Goal: Information Seeking & Learning: Learn about a topic

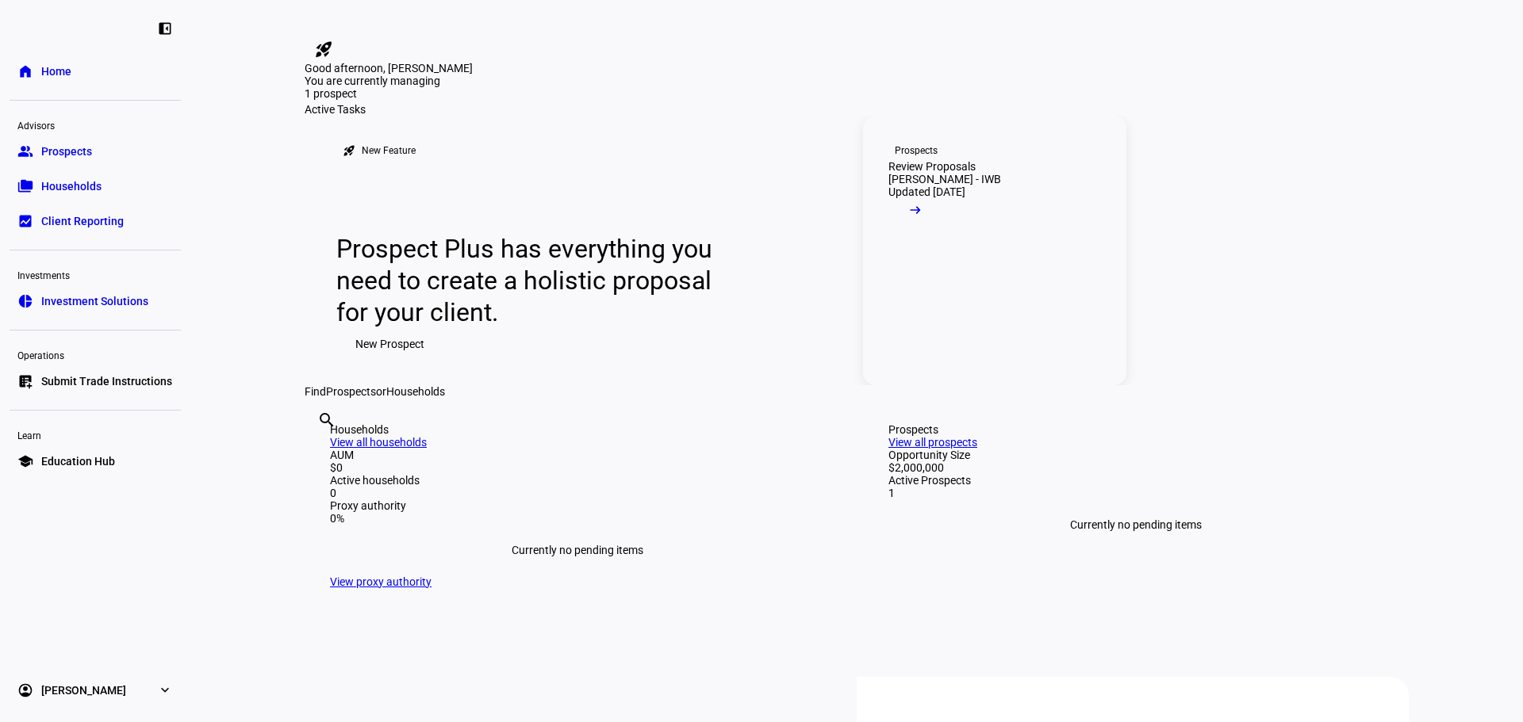
click at [1003, 385] on link "Prospects Review Proposals [PERSON_NAME] - IWB Updated [DATE] arrow_right_alt" at bounding box center [994, 251] width 263 height 270
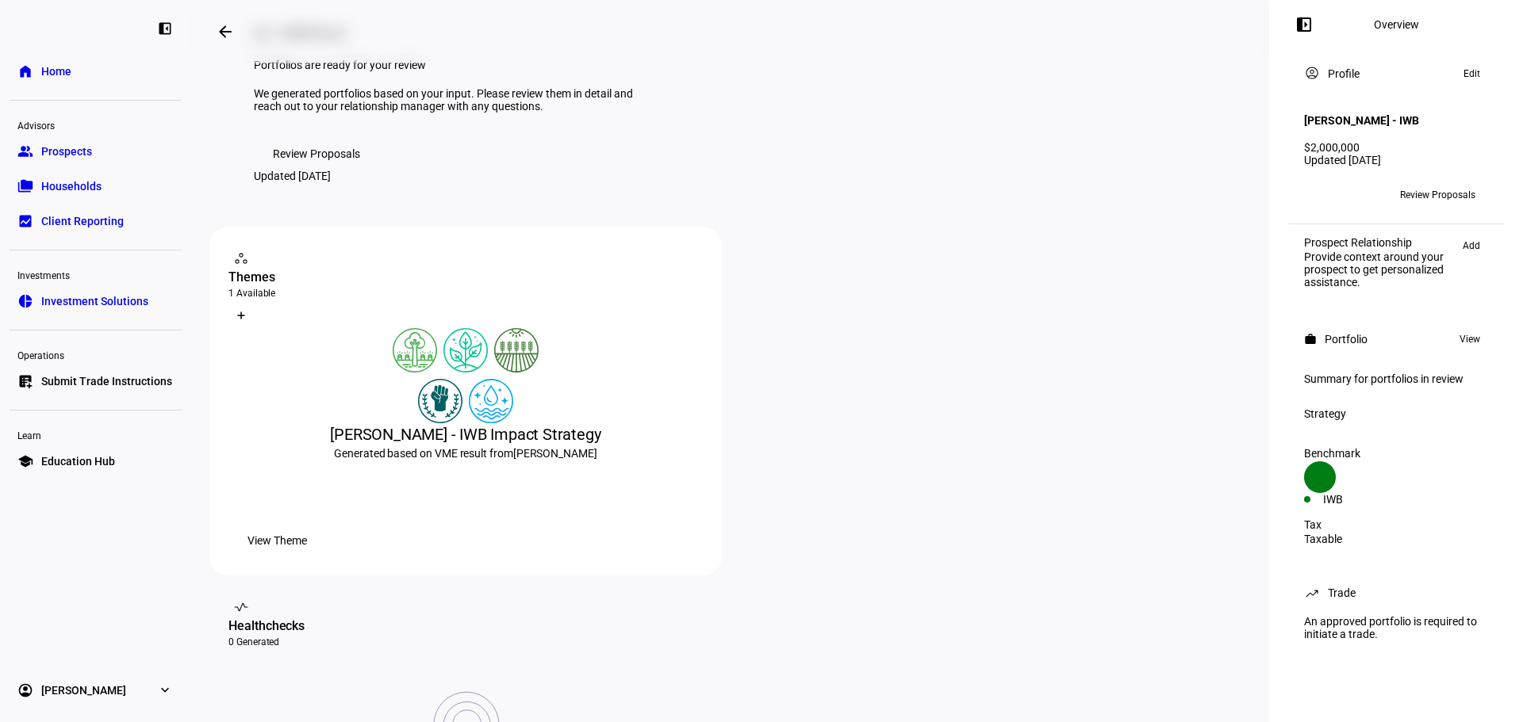
scroll to position [79, 0]
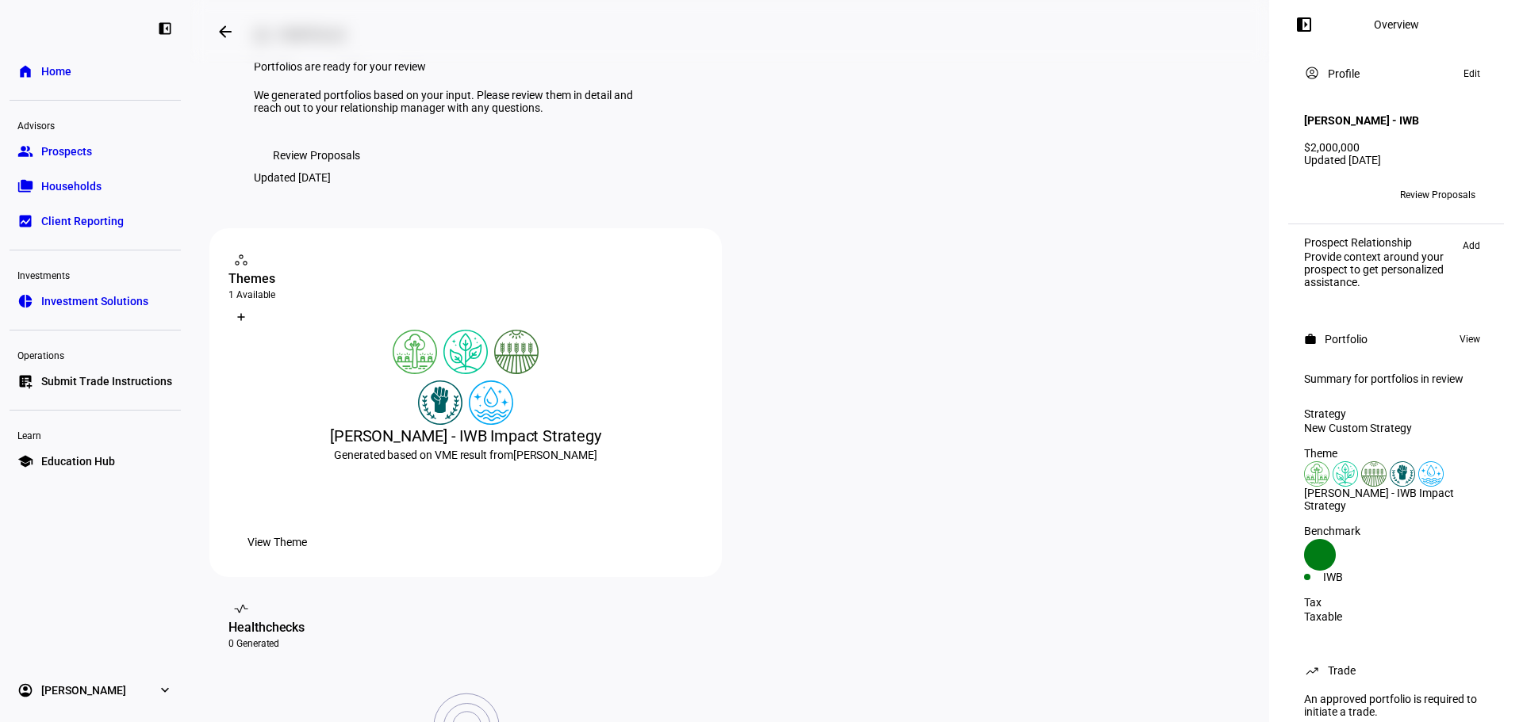
click at [314, 171] on span "Review Proposals" at bounding box center [316, 156] width 87 height 32
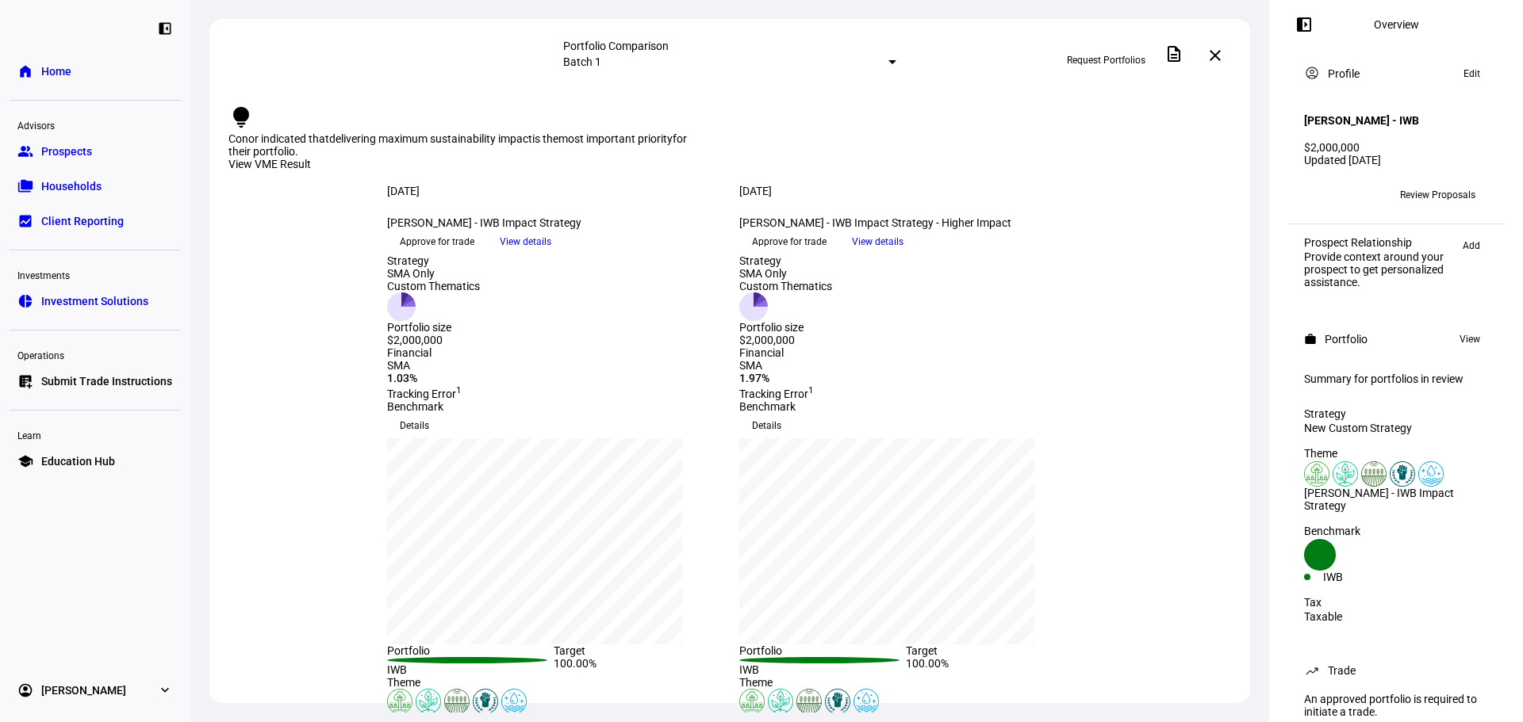
click at [551, 254] on span "View details" at bounding box center [526, 242] width 52 height 24
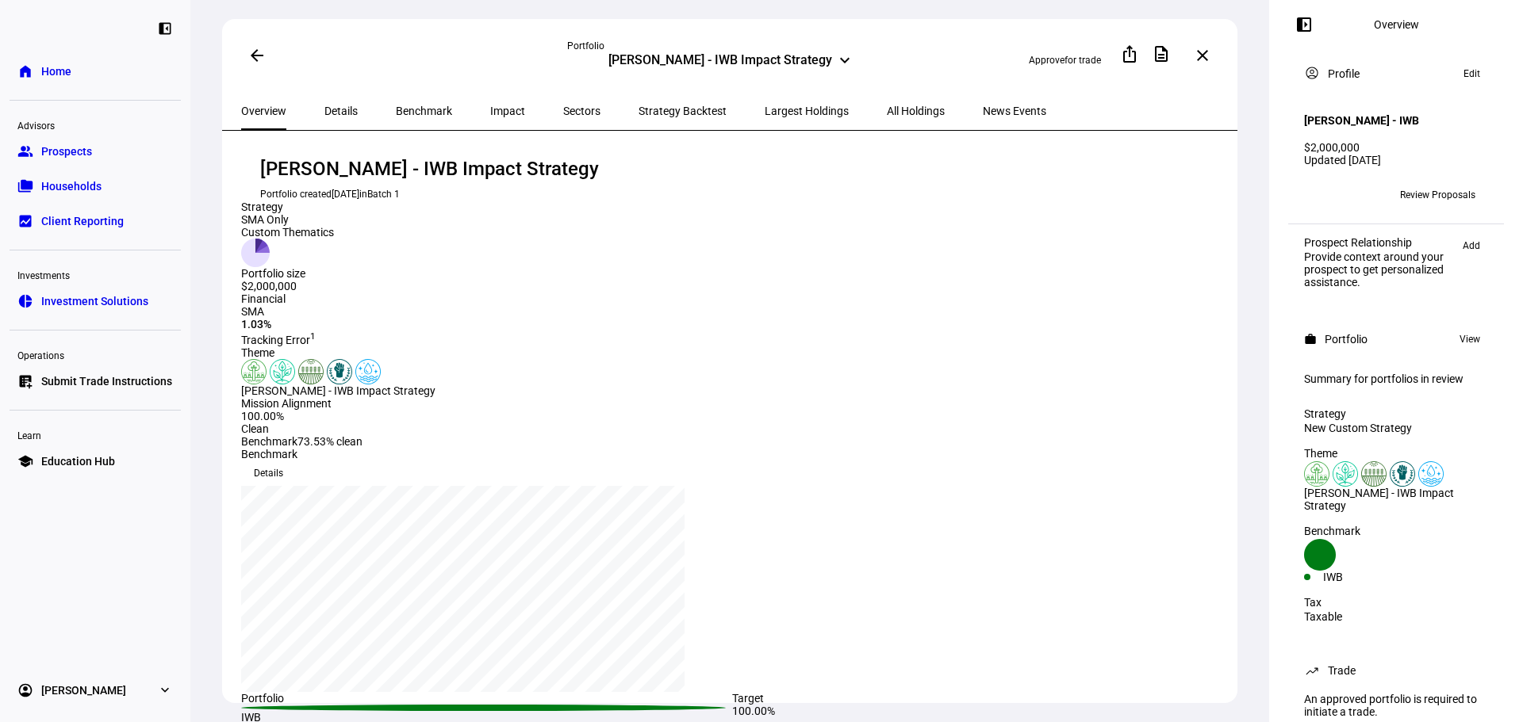
click at [490, 109] on span "Impact" at bounding box center [507, 110] width 35 height 11
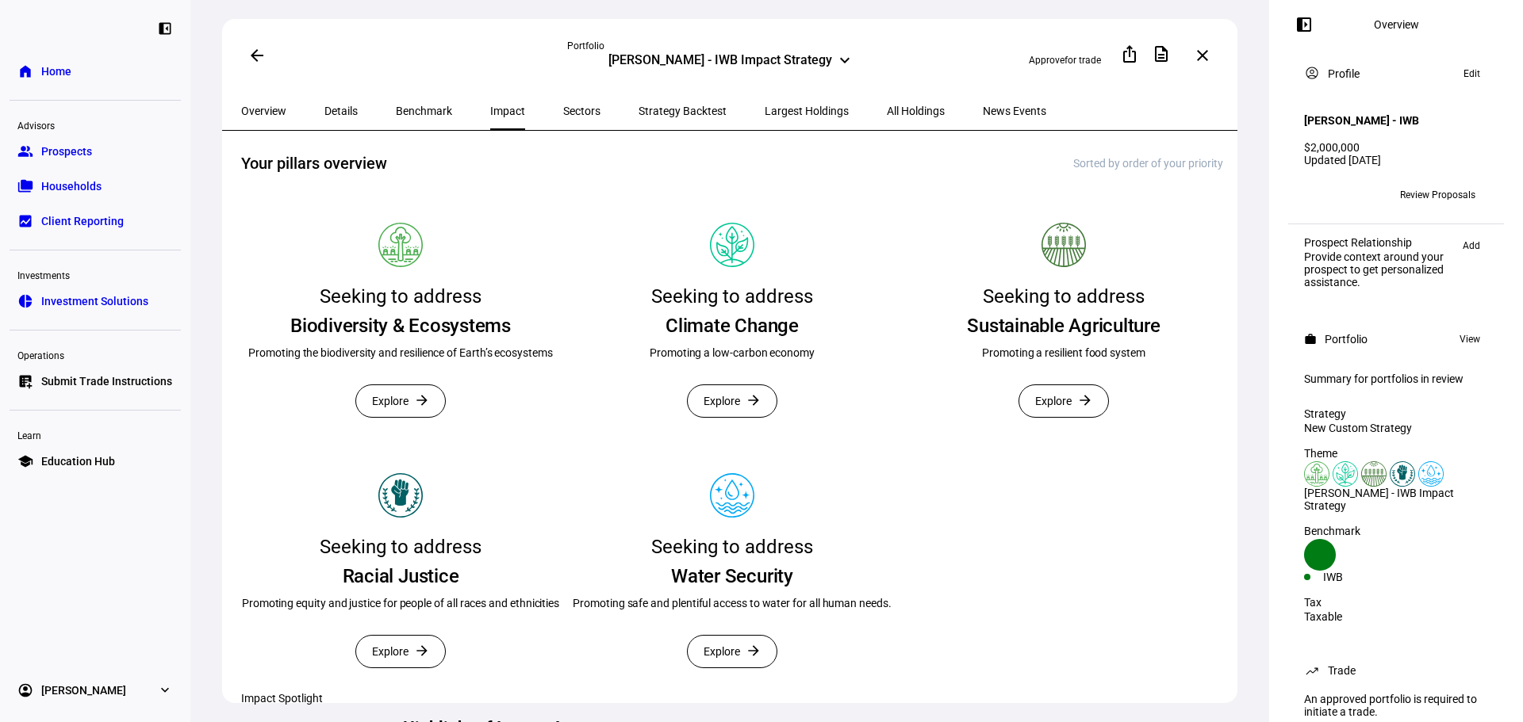
scroll to position [317, 0]
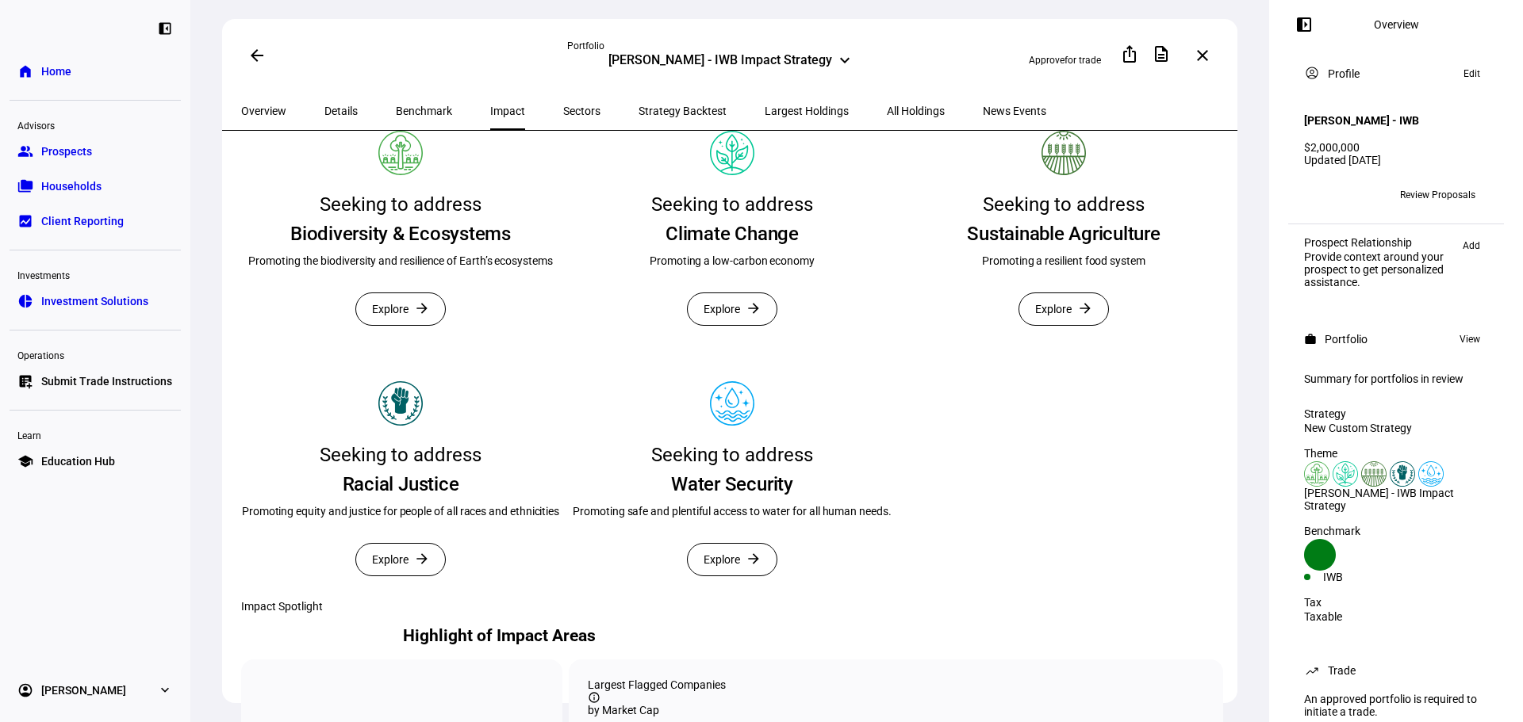
click at [396, 325] on span "Explore" at bounding box center [390, 309] width 36 height 32
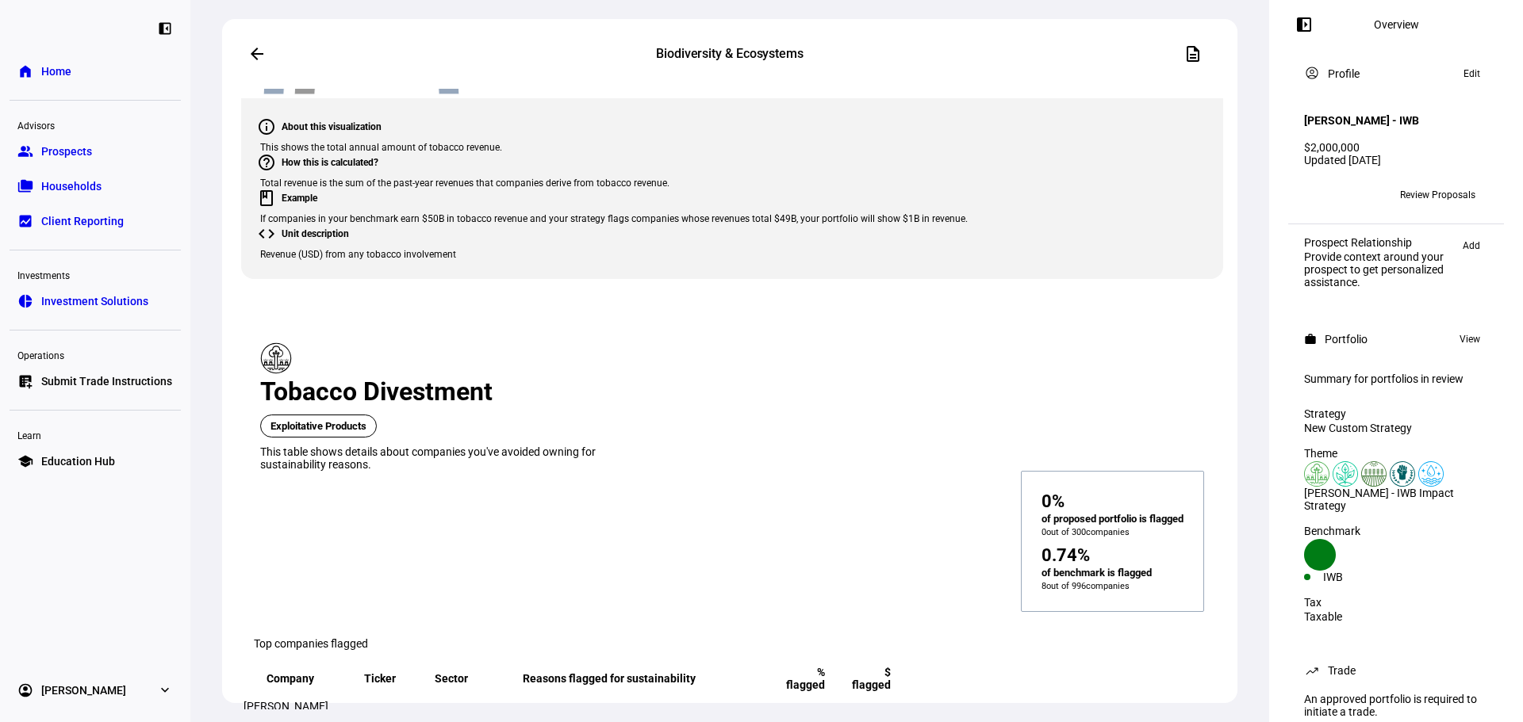
scroll to position [5313, 0]
